Goal: Task Accomplishment & Management: Use online tool/utility

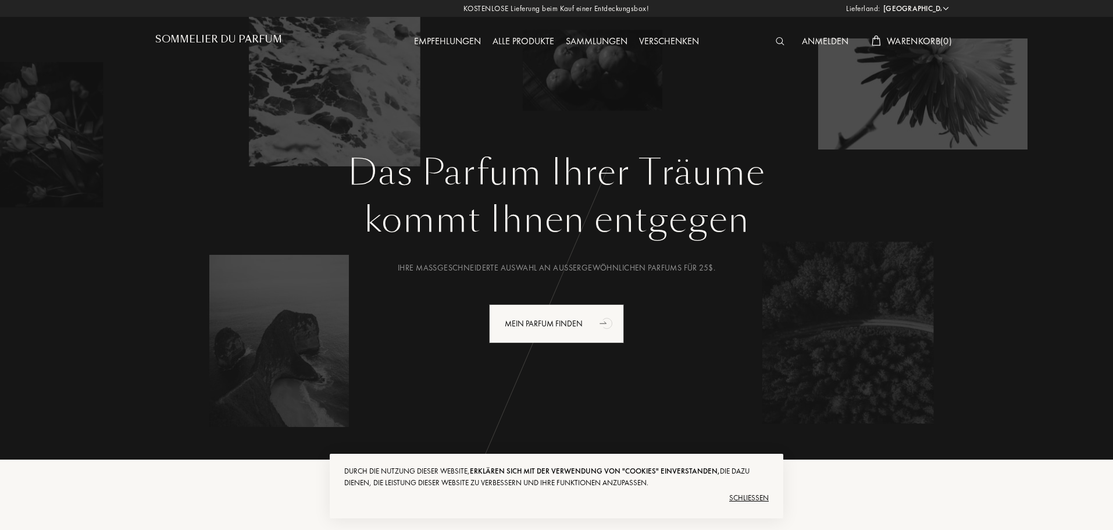
click at [918, 9] on select "[GEOGRAPHIC_DATA] [GEOGRAPHIC_DATA] [GEOGRAPHIC_DATA] [GEOGRAPHIC_DATA] [GEOGRA…" at bounding box center [915, 9] width 70 height 12
select select "VI"
click at [880, 3] on select "[GEOGRAPHIC_DATA] [GEOGRAPHIC_DATA] [GEOGRAPHIC_DATA] [GEOGRAPHIC_DATA] [GEOGRA…" at bounding box center [915, 9] width 70 height 12
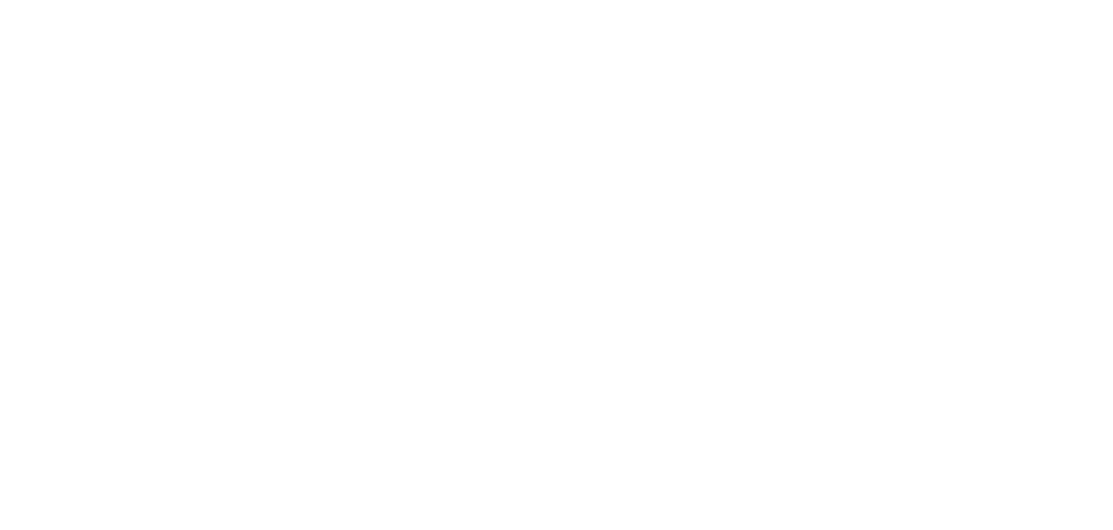
select select "VI"
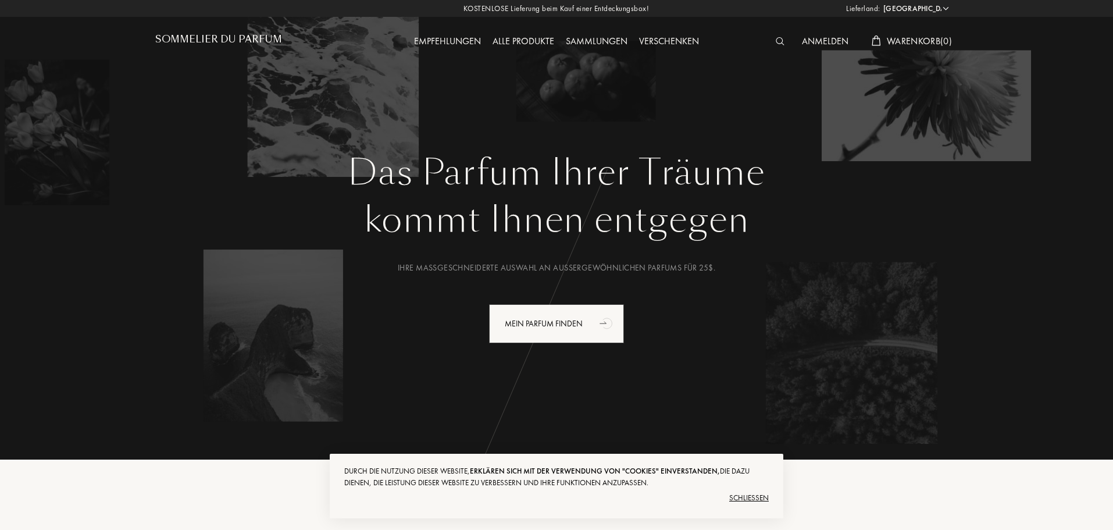
click at [923, 6] on select "[GEOGRAPHIC_DATA] [GEOGRAPHIC_DATA] [GEOGRAPHIC_DATA] [GEOGRAPHIC_DATA] [GEOGRA…" at bounding box center [915, 9] width 70 height 12
click at [740, 152] on h1 "Das Parfum Ihrer Träume" at bounding box center [556, 173] width 785 height 42
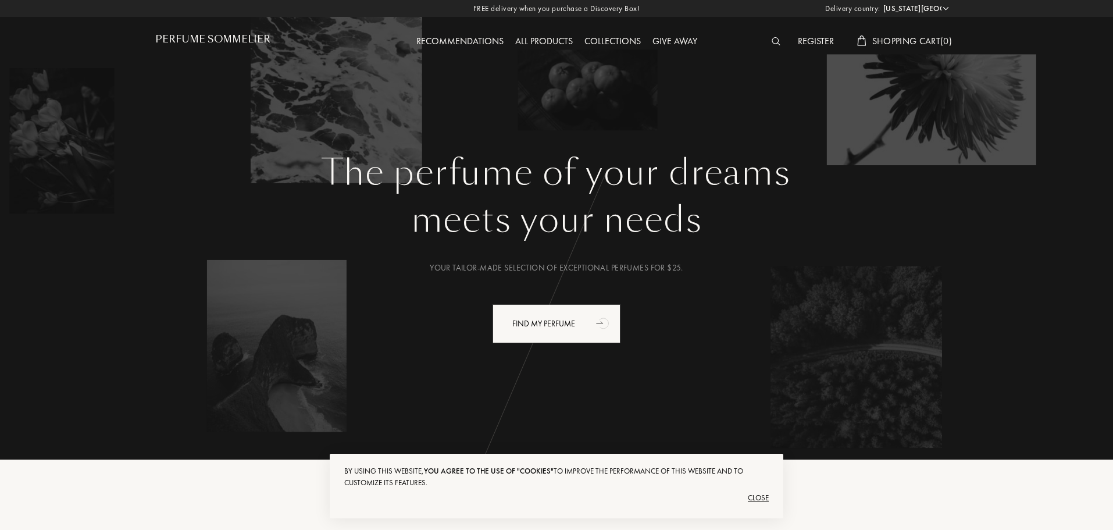
click at [953, 238] on div "The perfume of your dreams meets your needs Your tailor-made selection of excep…" at bounding box center [556, 294] width 802 height 284
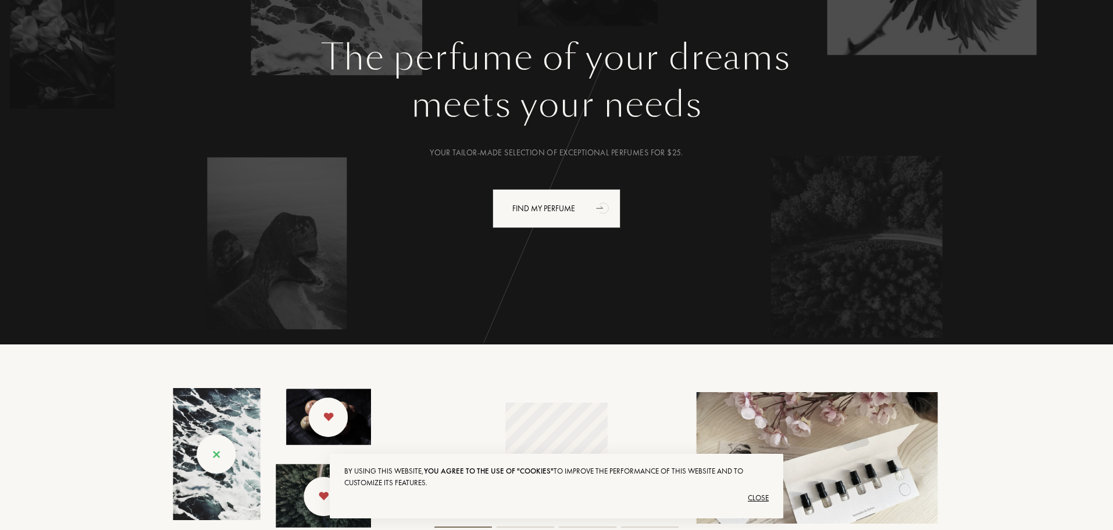
scroll to position [116, 0]
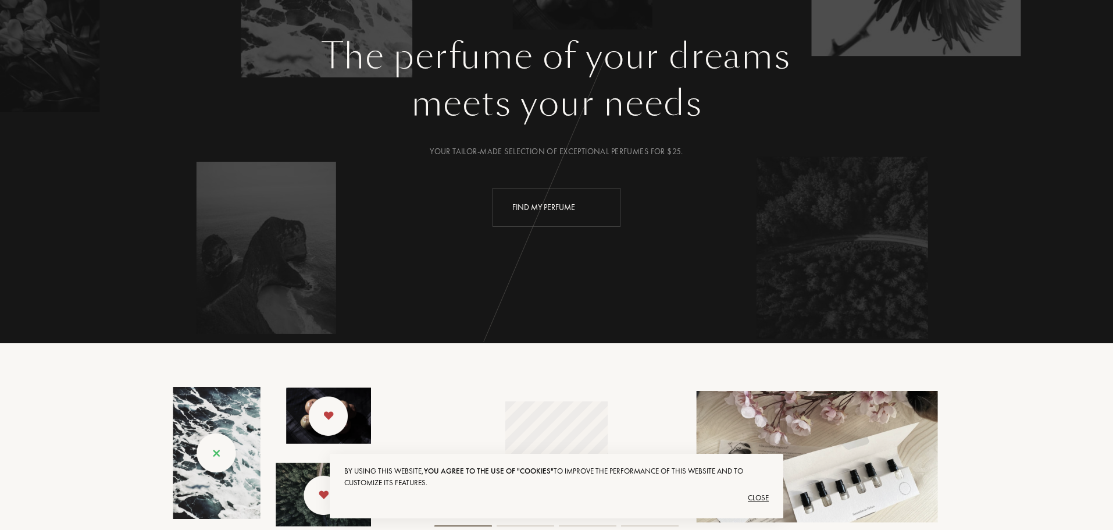
click at [578, 210] on div "Find my perfume" at bounding box center [556, 207] width 128 height 39
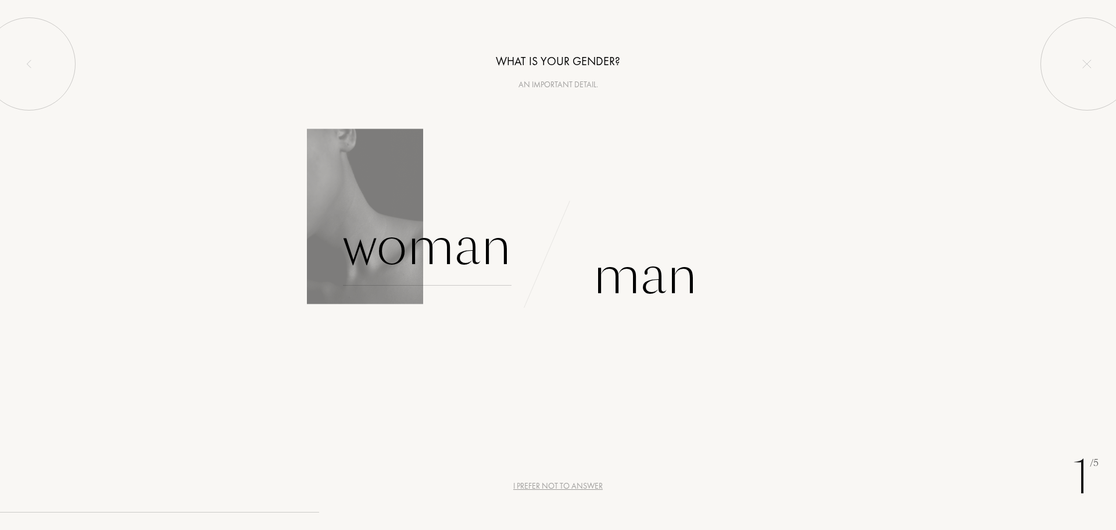
click at [453, 254] on font "Woman" at bounding box center [427, 245] width 169 height 73
